Goal: Task Accomplishment & Management: Manage account settings

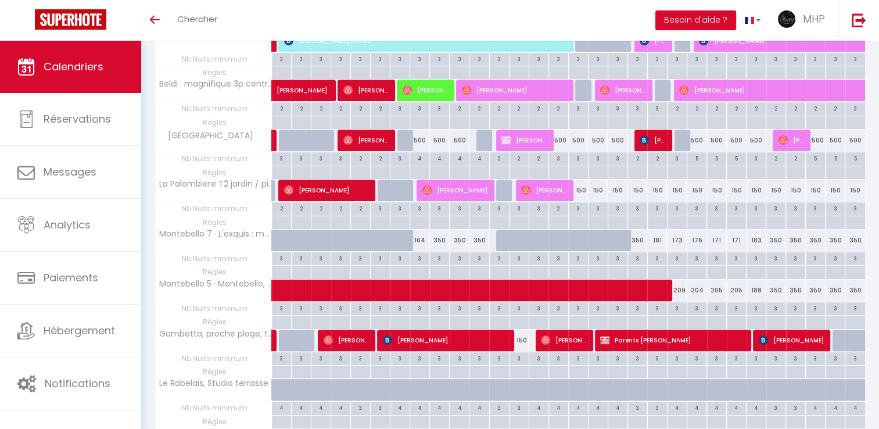
scroll to position [291, 0]
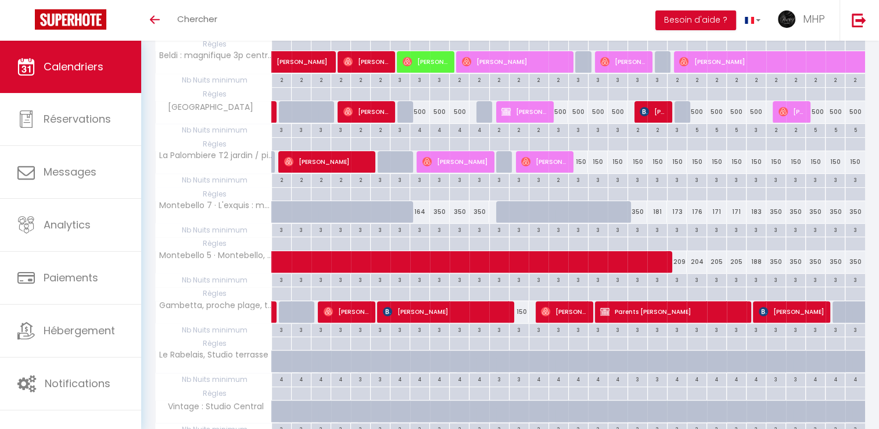
click at [582, 162] on div "150" at bounding box center [578, 162] width 20 height 22
type input "150"
type input "[DATE]"
type input "Mer 17 Septembre 2025"
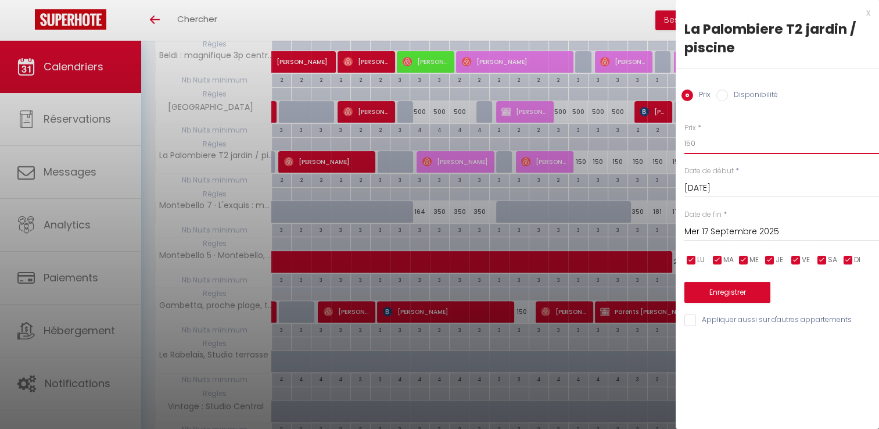
drag, startPoint x: 715, startPoint y: 145, endPoint x: 653, endPoint y: 155, distance: 63.0
click at [653, 155] on body "🟢 Des questions ou besoin d'assistance pour la migration AirBnB? Connectez-vous…" at bounding box center [439, 224] width 879 height 948
click at [517, 13] on div at bounding box center [439, 214] width 879 height 429
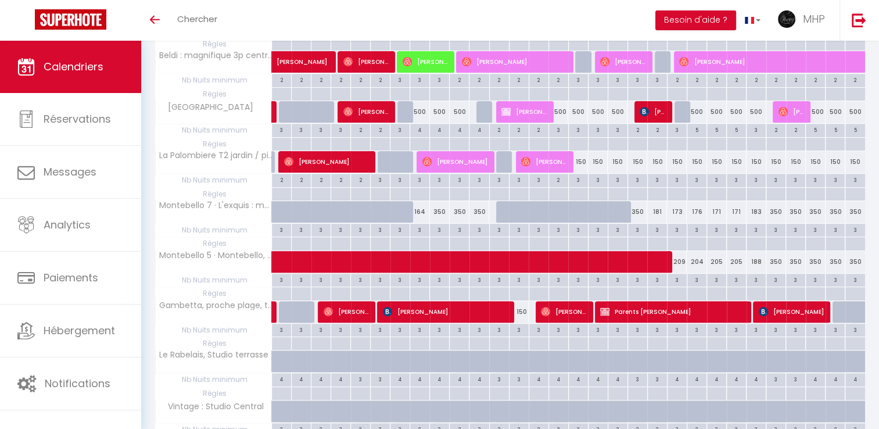
click at [517, 13] on div "Toggle menubar Chercher BUTTON Besoin d'aide ? MHP Paramètres Équipe" at bounding box center [477, 20] width 786 height 41
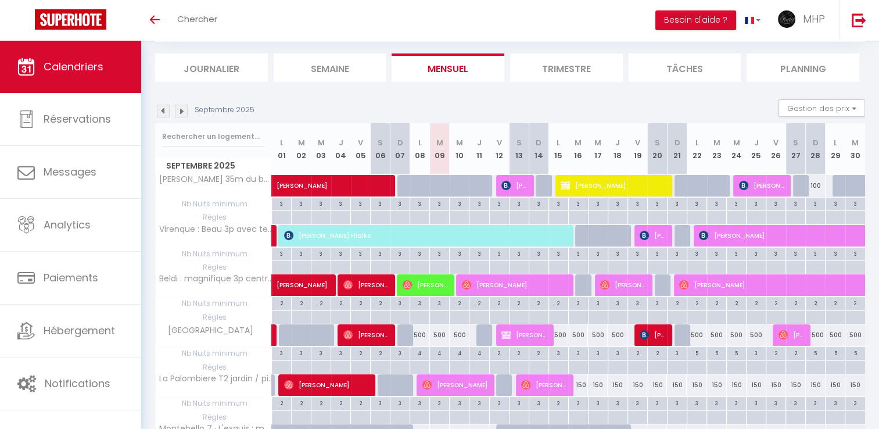
scroll to position [58, 0]
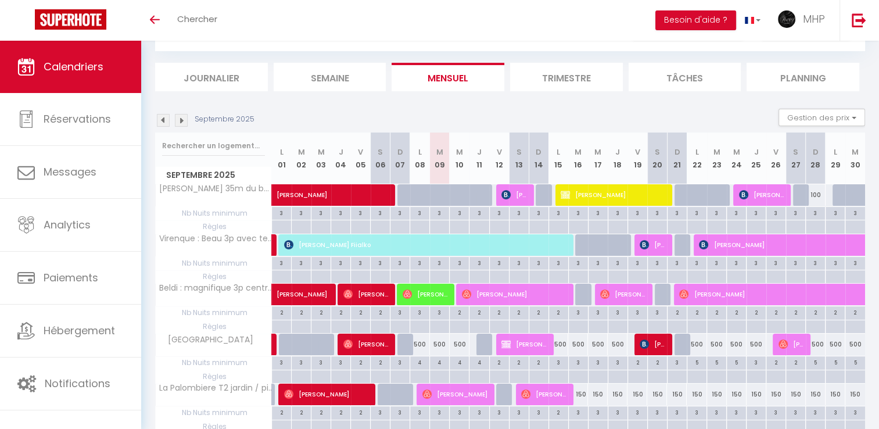
click at [180, 120] on img at bounding box center [181, 120] width 13 height 13
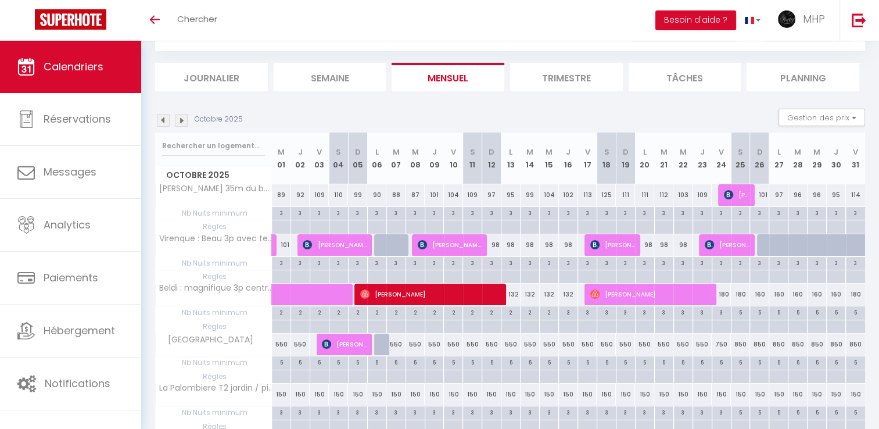
click at [165, 120] on img at bounding box center [163, 120] width 13 height 13
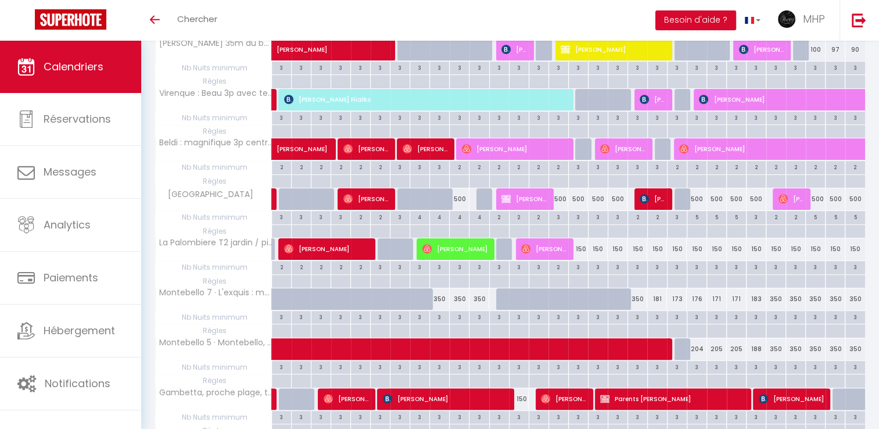
scroll to position [232, 0]
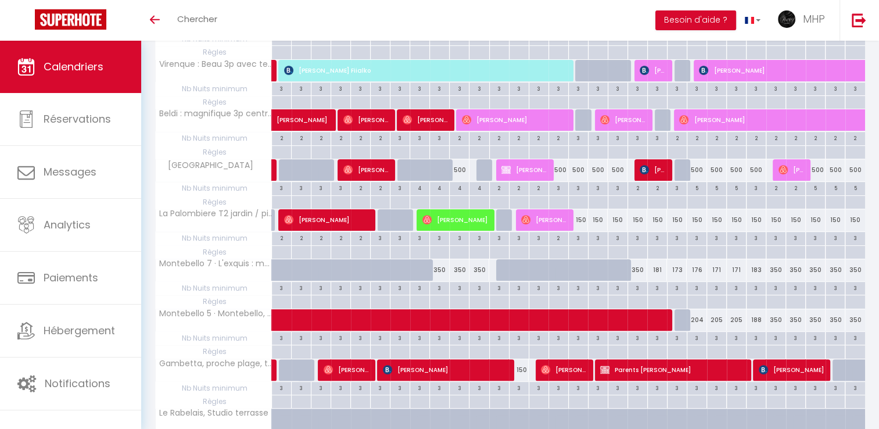
click at [581, 216] on div "150" at bounding box center [578, 220] width 20 height 22
type input "150"
type input "[DATE]"
type input "Mer 17 Septembre 2025"
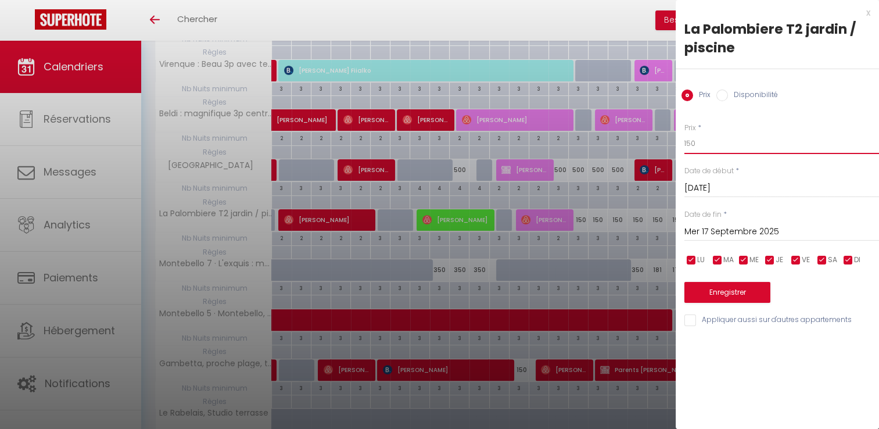
click at [707, 134] on input "150" at bounding box center [782, 143] width 195 height 21
type input "120"
click at [764, 236] on input "Mer 17 Septembre 2025" at bounding box center [782, 231] width 195 height 15
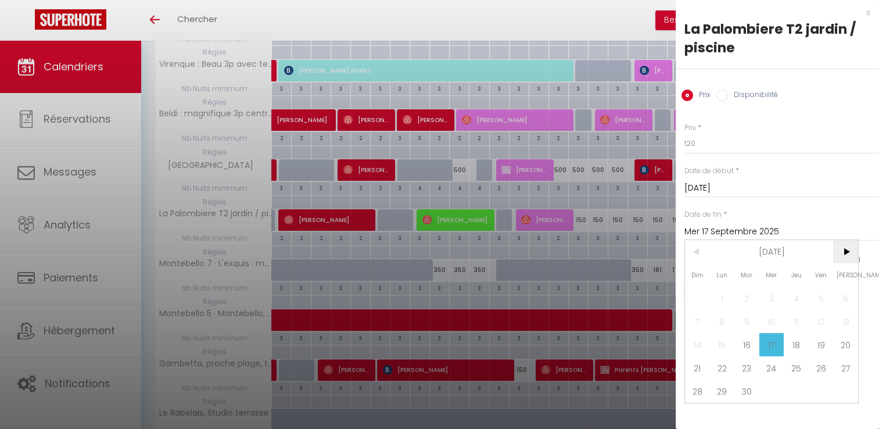
click at [850, 256] on span ">" at bounding box center [845, 251] width 25 height 23
click at [776, 301] on span "1" at bounding box center [772, 298] width 25 height 23
type input "Mer 01 Octobre 2025"
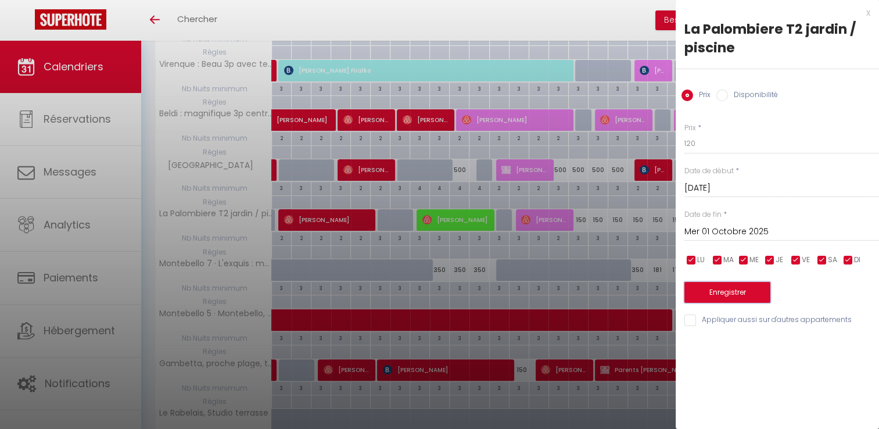
click at [752, 289] on button "Enregistrer" at bounding box center [728, 292] width 86 height 21
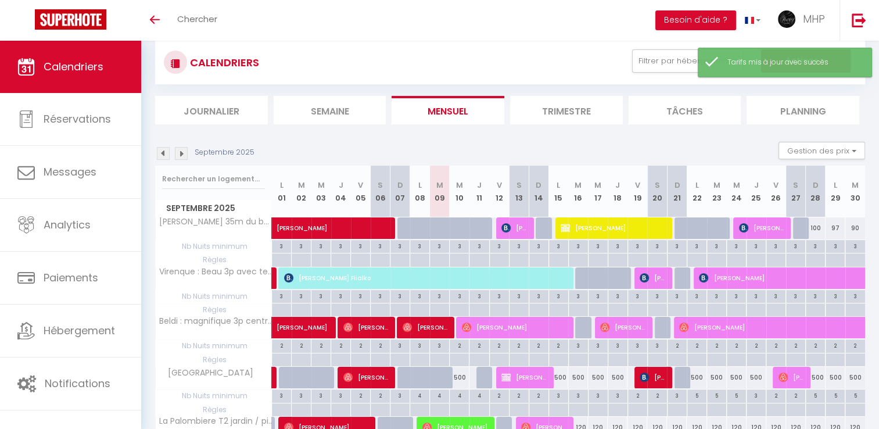
scroll to position [0, 0]
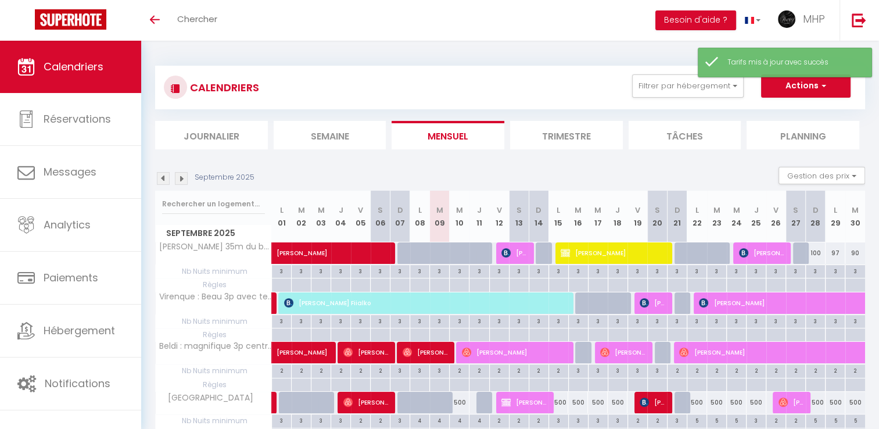
click at [179, 177] on img at bounding box center [181, 178] width 13 height 13
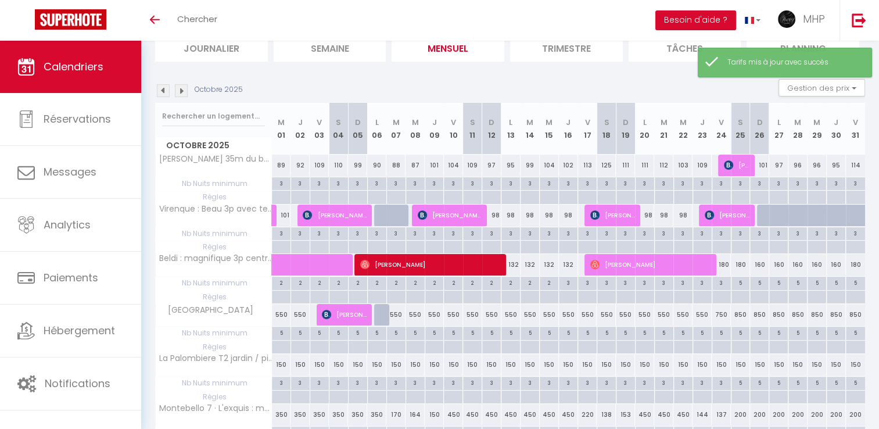
scroll to position [116, 0]
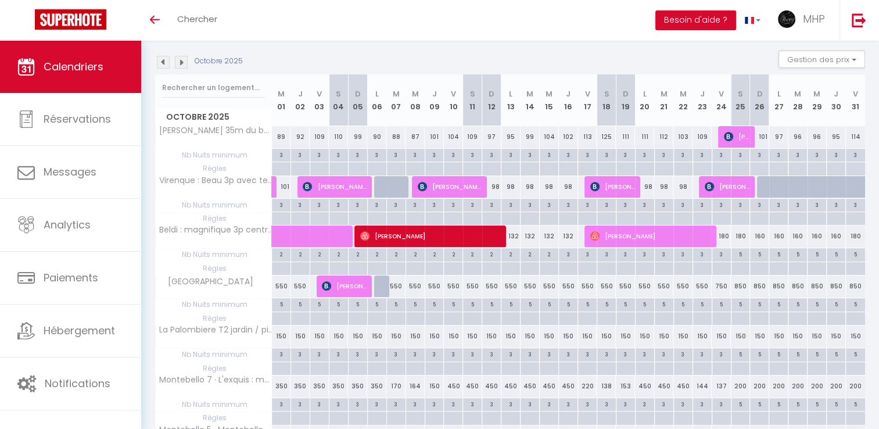
click at [281, 333] on div "150" at bounding box center [281, 336] width 19 height 22
type input "150"
type input "Mer 01 Octobre 2025"
type input "Jeu 02 Octobre 2025"
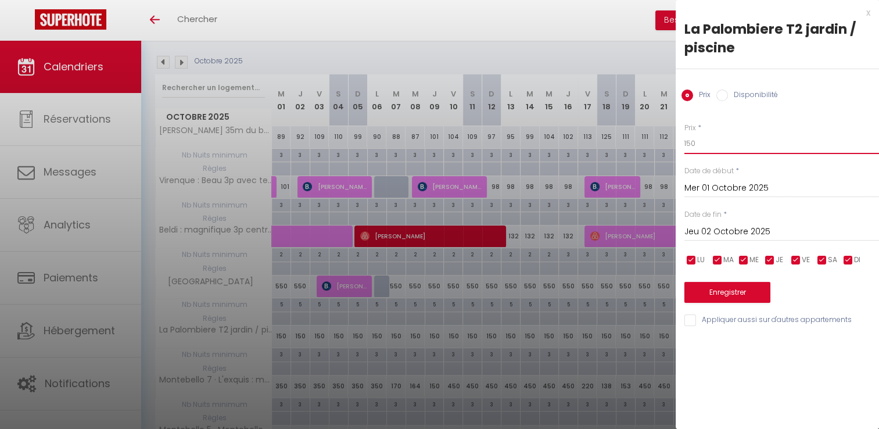
drag, startPoint x: 700, startPoint y: 141, endPoint x: 676, endPoint y: 143, distance: 23.4
click at [676, 143] on div "Prix * 150 Statut * Disponible Indisponible Date de début * [DATE] < [DATE] > D…" at bounding box center [777, 218] width 203 height 220
click at [868, 15] on div "x" at bounding box center [773, 13] width 195 height 14
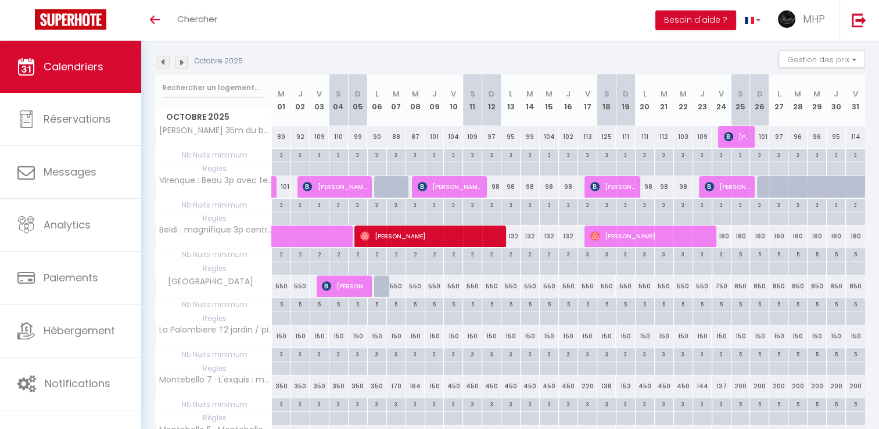
click at [281, 331] on div "150" at bounding box center [281, 336] width 19 height 22
type input "150"
type input "Mer 01 Octobre 2025"
type input "Jeu 02 Octobre 2025"
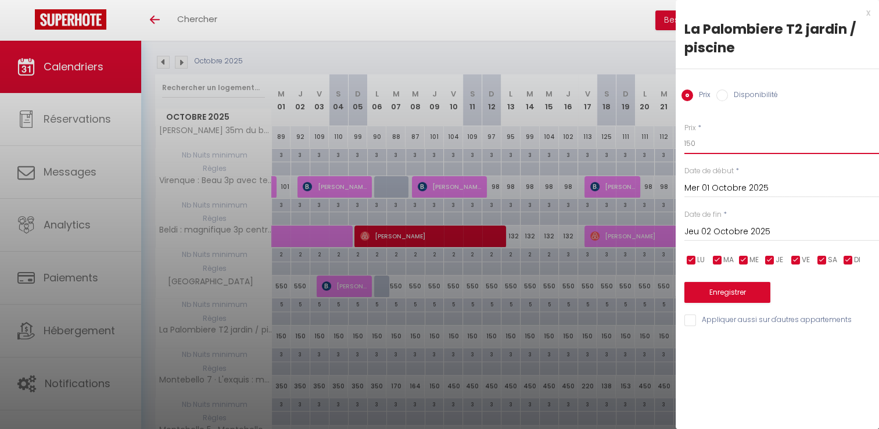
drag, startPoint x: 730, startPoint y: 137, endPoint x: 663, endPoint y: 155, distance: 70.3
click at [663, 155] on body "🟢 Des questions ou besoin d'assistance pour la migration AirBnB? Connectez-vous…" at bounding box center [439, 398] width 879 height 948
type input "100"
click at [711, 236] on input "Jeu 02 Octobre 2025" at bounding box center [782, 231] width 195 height 15
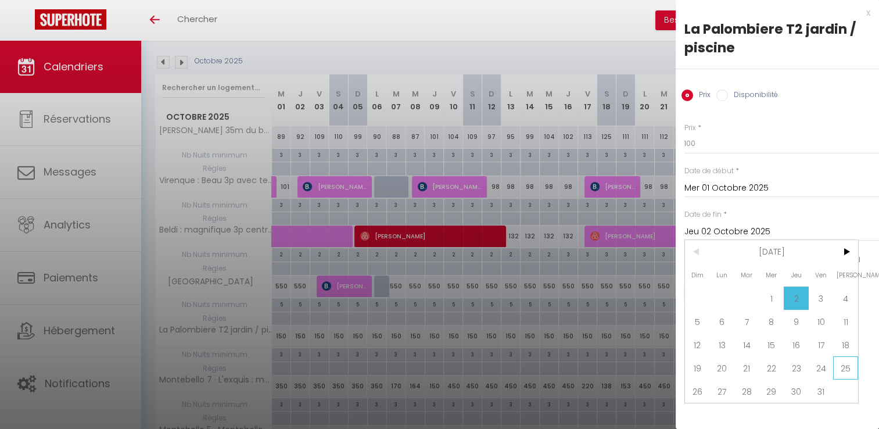
click at [851, 368] on span "25" at bounding box center [845, 367] width 25 height 23
type input "[DATE]"
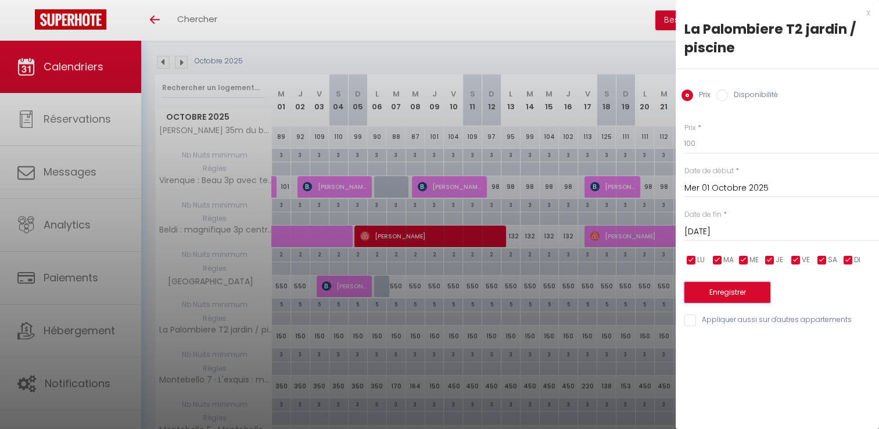
click at [719, 292] on button "Enregistrer" at bounding box center [728, 292] width 86 height 21
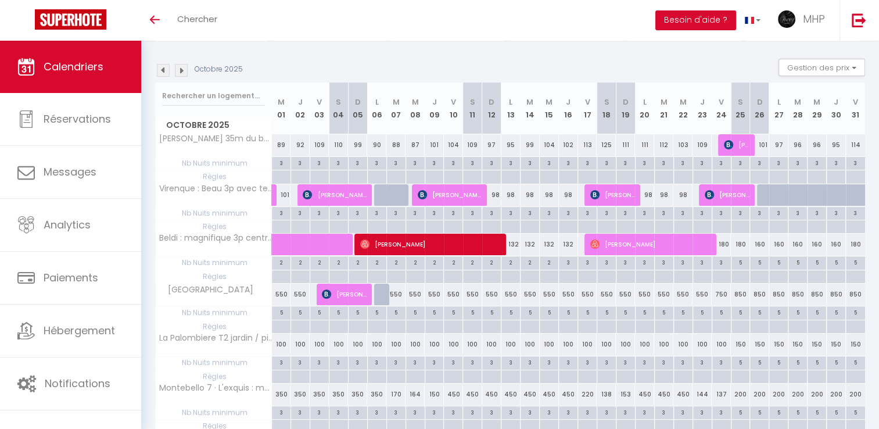
scroll to position [58, 0]
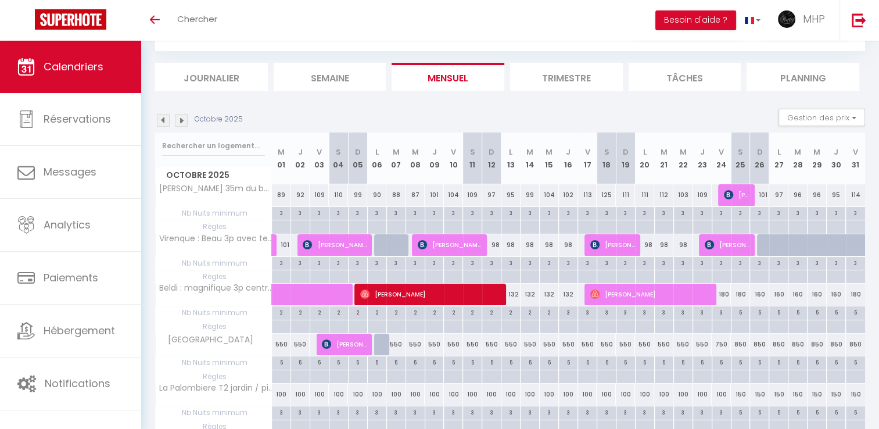
click at [181, 122] on img at bounding box center [181, 120] width 13 height 13
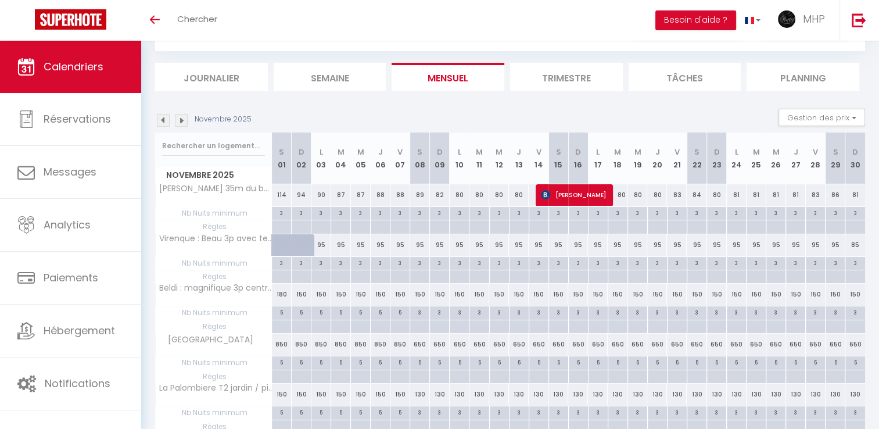
click at [165, 120] on img at bounding box center [163, 120] width 13 height 13
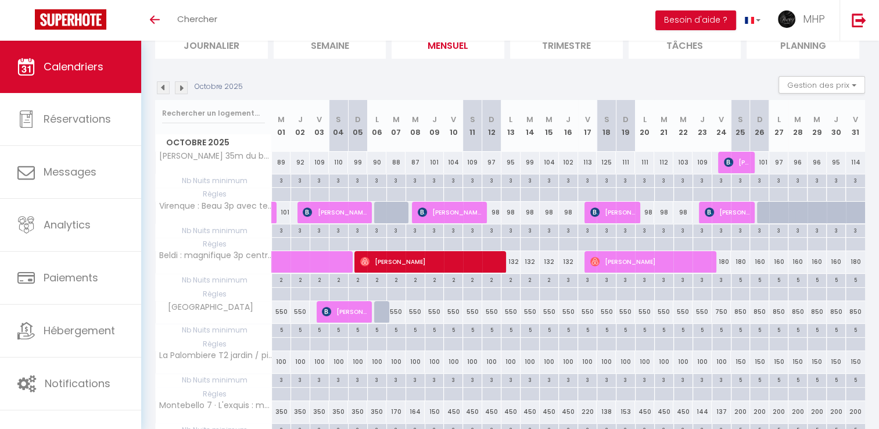
scroll to position [116, 0]
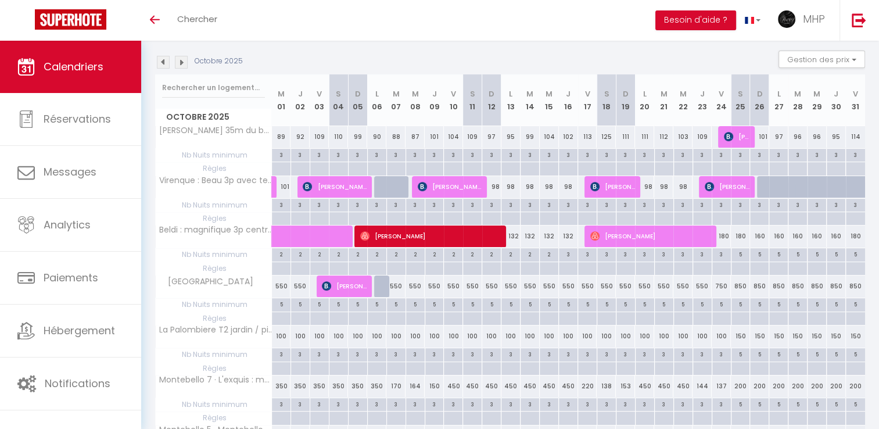
click at [742, 334] on div "150" at bounding box center [740, 336] width 19 height 22
type input "150"
type input "[DATE]"
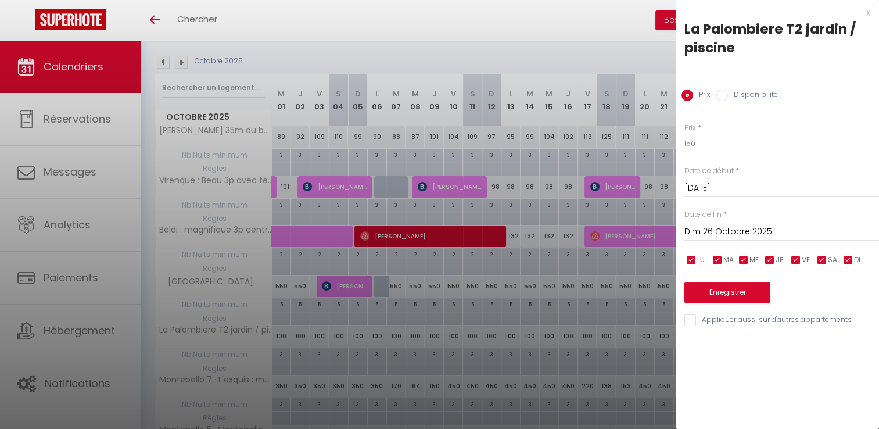
click at [726, 227] on input "Dim 26 Octobre 2025" at bounding box center [782, 231] width 195 height 15
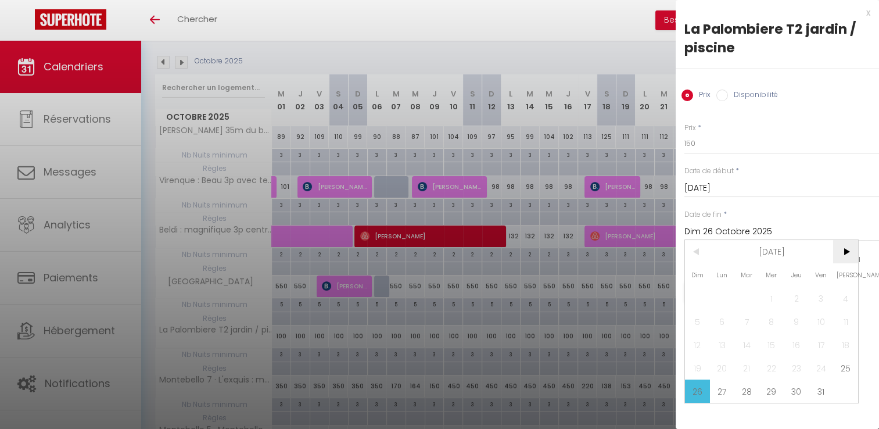
click at [840, 248] on span ">" at bounding box center [845, 251] width 25 height 23
click at [700, 346] on span "9" at bounding box center [697, 344] width 25 height 23
type input "Dim 09 Novembre 2025"
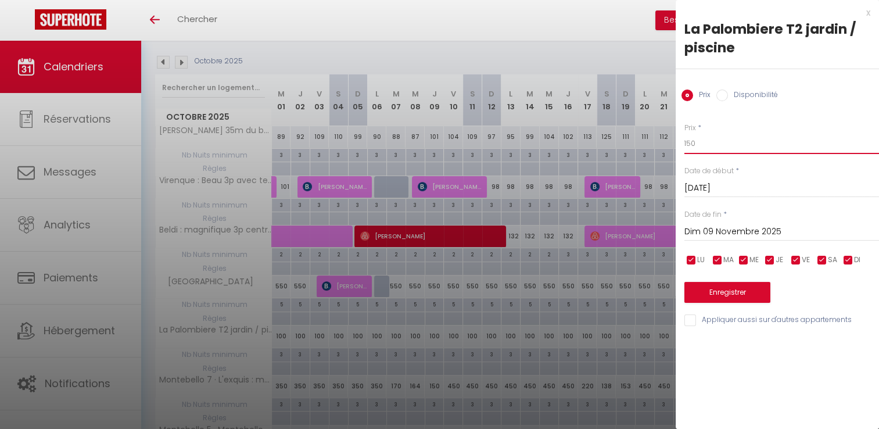
drag, startPoint x: 697, startPoint y: 146, endPoint x: 681, endPoint y: 148, distance: 17.0
click at [681, 148] on div "Prix * 150 Statut * Disponible Indisponible Date de début * [DATE] < [DATE] > D…" at bounding box center [777, 218] width 203 height 220
type input "120"
click at [760, 296] on button "Enregistrer" at bounding box center [728, 292] width 86 height 21
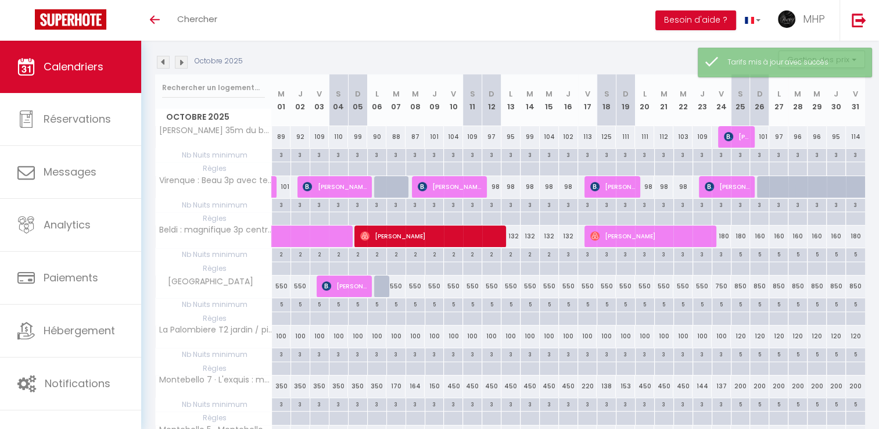
click at [184, 63] on img at bounding box center [181, 62] width 13 height 13
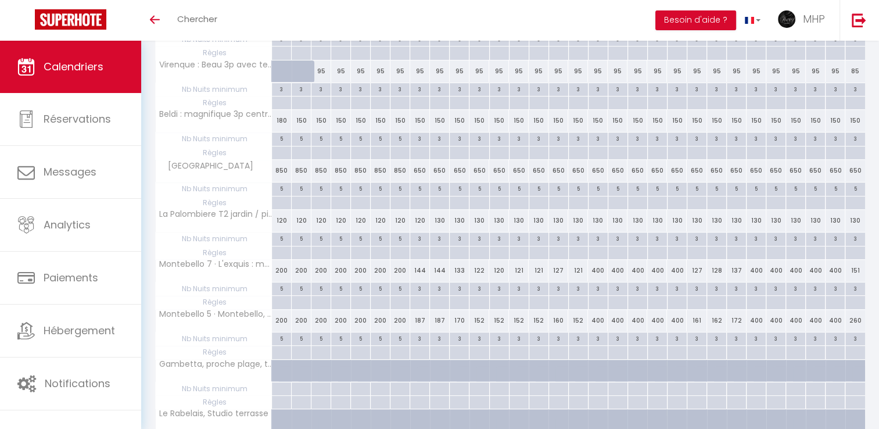
scroll to position [232, 0]
click at [442, 235] on div "3" at bounding box center [439, 237] width 19 height 11
type input "3"
type input "Dim 09 Novembre 2025"
type input "Lun 10 Novembre 2025"
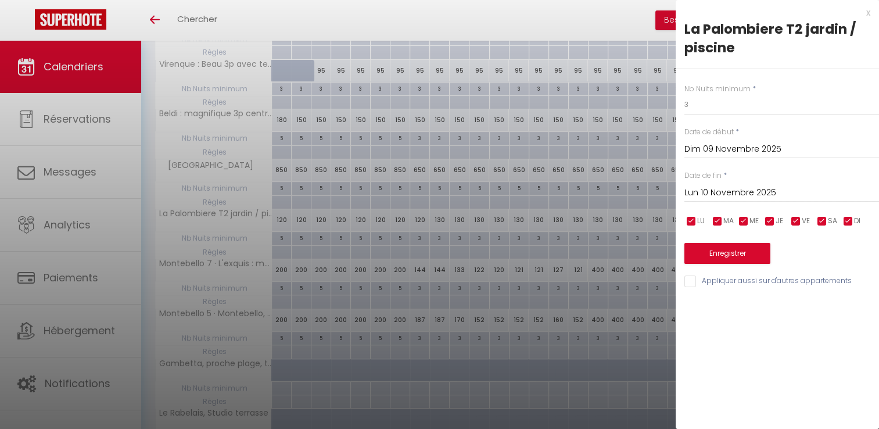
click at [731, 150] on input "Dim 09 Novembre 2025" at bounding box center [782, 149] width 195 height 15
click at [742, 108] on input "3" at bounding box center [782, 104] width 195 height 21
click at [514, 200] on div at bounding box center [439, 214] width 879 height 429
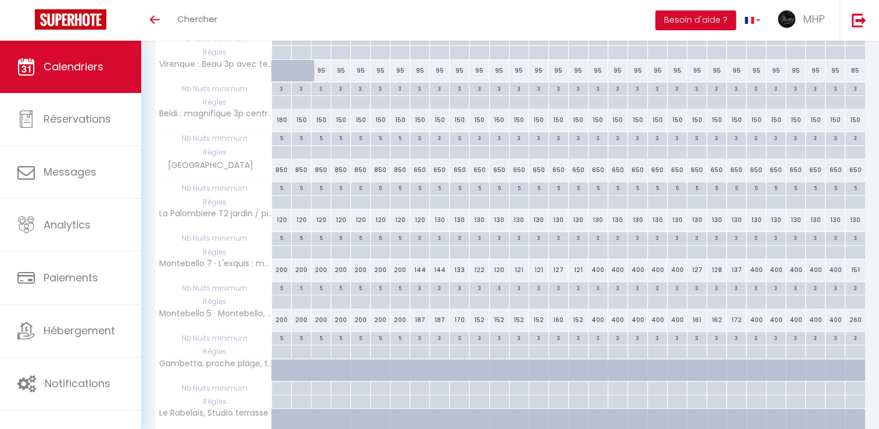
click at [439, 214] on div "130" at bounding box center [440, 220] width 20 height 22
type input "130"
type input "Dim 09 Novembre 2025"
type input "Lun 10 Novembre 2025"
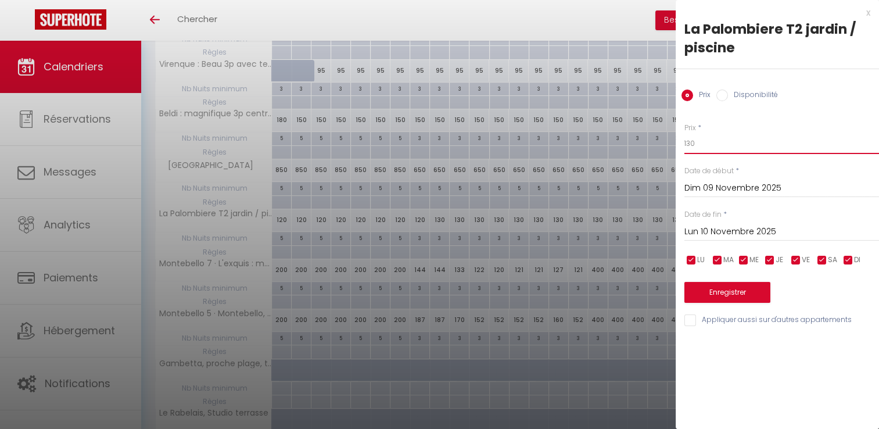
click at [724, 146] on input "130" at bounding box center [782, 143] width 195 height 21
type input "100"
click at [767, 230] on input "Lun 10 Novembre 2025" at bounding box center [782, 231] width 195 height 15
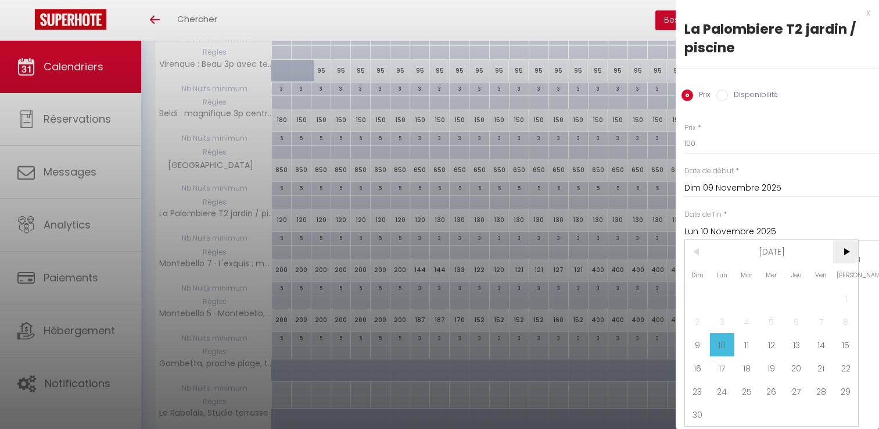
click at [847, 250] on span ">" at bounding box center [845, 251] width 25 height 23
click at [696, 371] on span "21" at bounding box center [697, 367] width 25 height 23
type input "Dim 21 Décembre 2025"
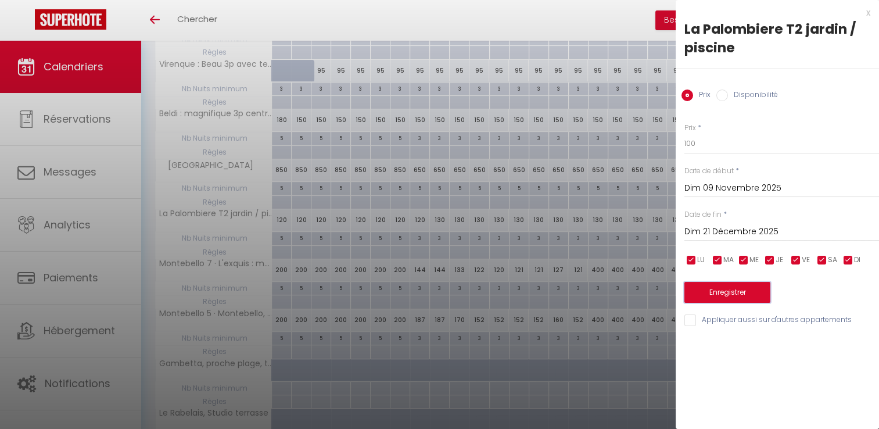
click at [736, 299] on button "Enregistrer" at bounding box center [728, 292] width 86 height 21
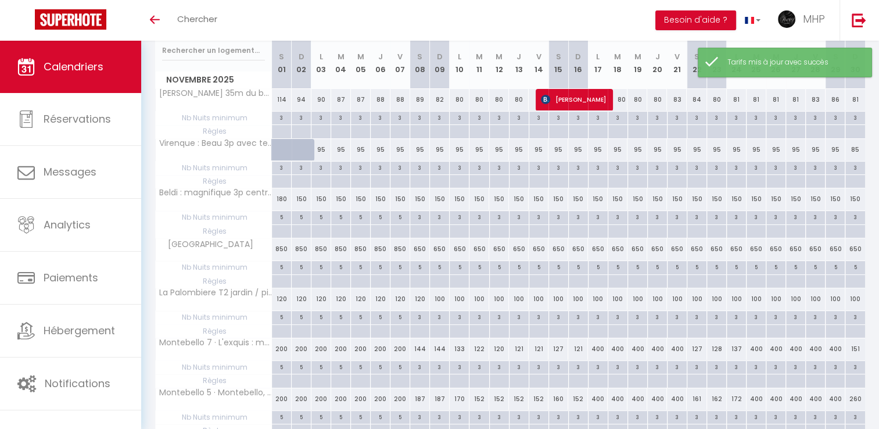
scroll to position [58, 0]
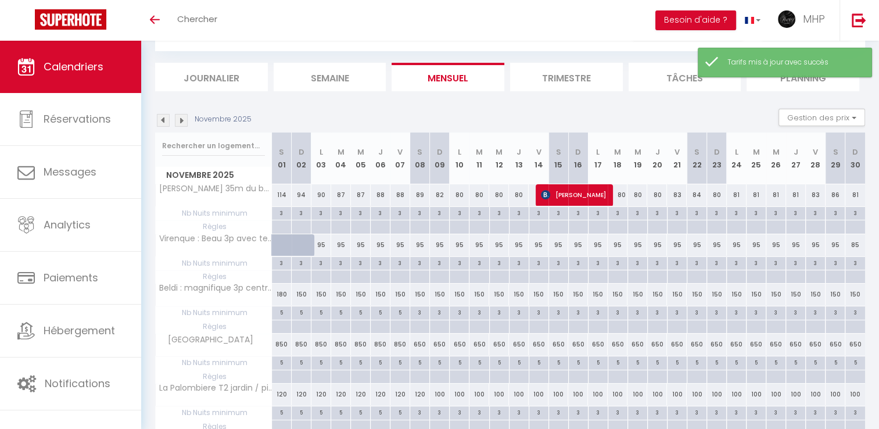
click at [180, 120] on img at bounding box center [181, 120] width 13 height 13
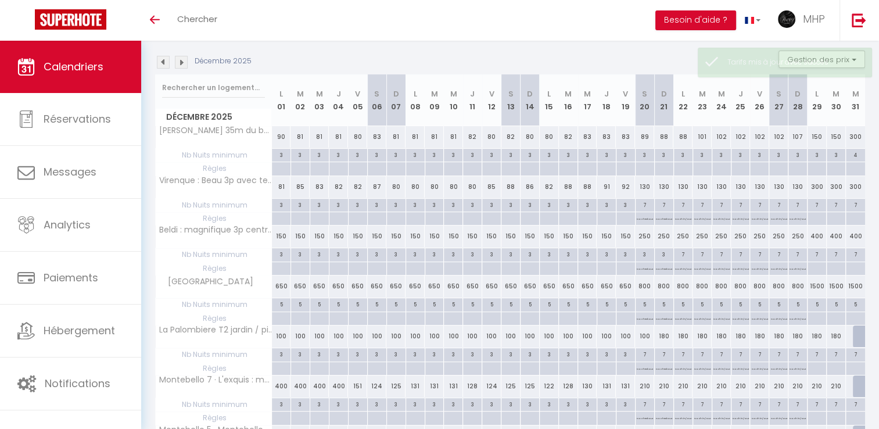
scroll to position [174, 0]
